Goal: Understand process/instructions: Learn how to perform a task or action

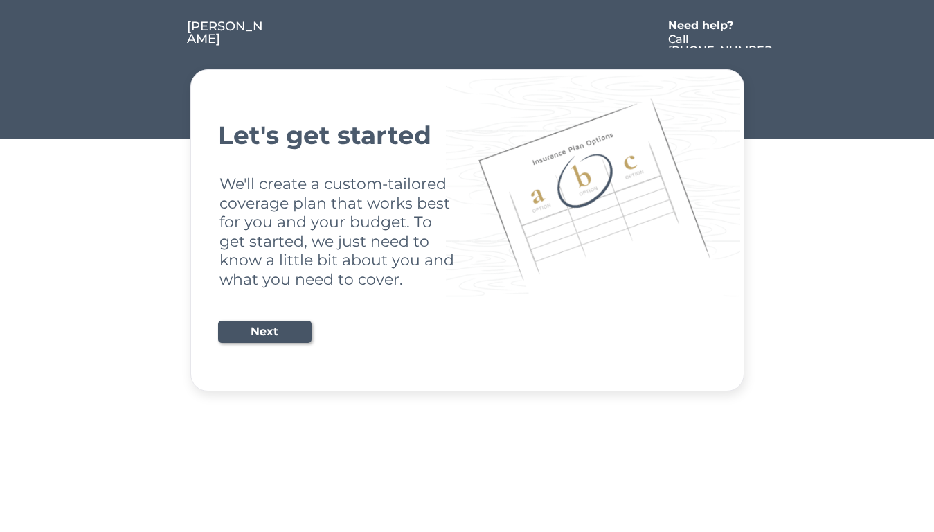
click at [466, 266] on div "Let's get started We'll create a custom-tailored coverage plan that works best …" at bounding box center [467, 230] width 498 height 287
click at [466, 196] on div "Let's get started We'll create a custom-tailored coverage plan that works best …" at bounding box center [467, 230] width 498 height 287
click at [467, 25] on div at bounding box center [463, 34] width 394 height 28
click at [467, 34] on div at bounding box center [463, 34] width 394 height 28
click at [161, 34] on div at bounding box center [161, 34] width 52 height 28
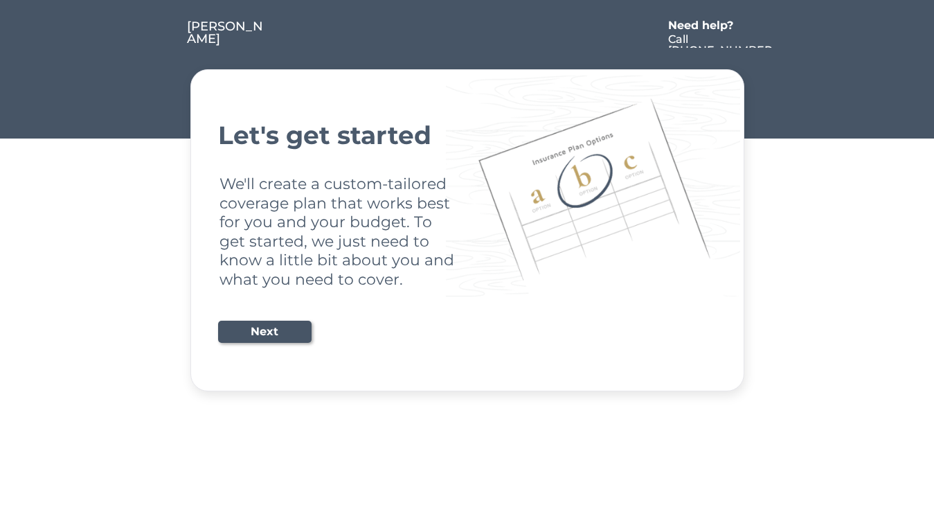
click at [464, 34] on div at bounding box center [463, 34] width 394 height 28
click at [707, 27] on div "Need help?" at bounding box center [708, 25] width 80 height 11
click at [787, 34] on div at bounding box center [786, 34] width 25 height 28
click at [163, 48] on div at bounding box center [163, 47] width 7 height 7
click at [467, 230] on div "Let's get started We'll create a custom-tailored coverage plan that works best …" at bounding box center [467, 230] width 498 height 287
